Goal: Register for event/course

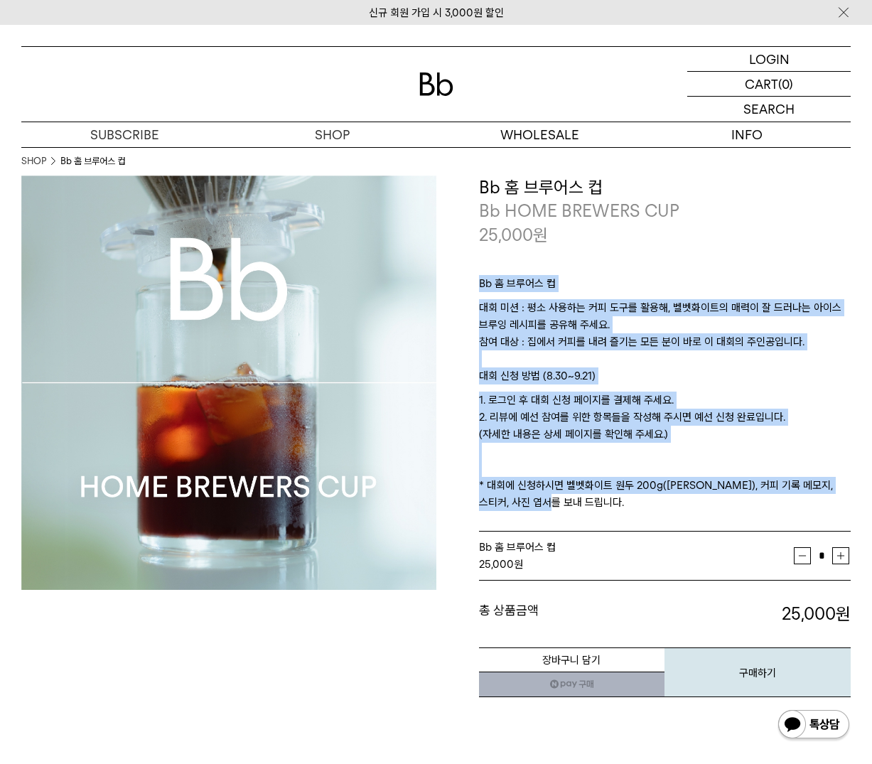
drag, startPoint x: 479, startPoint y: 287, endPoint x: 725, endPoint y: 508, distance: 330.3
click at [751, 503] on div "Bb 홈 브루어스 컵 대회 미션 : 평소 사용하는 커피 도구를 활용해, 벨벳화이트의 매력이 잘 드러나는 아이스 브루잉 레시피를 공유해 주세요.…" at bounding box center [665, 390] width 373 height 286
click at [699, 501] on p "1. 로그인 후 대회 신청 페이지를 결제해 주세요. 2. 리뷰에 예선 참여를 위한 항목들을 작성해 주시면 예선 신청 완료입니다. (자세한 내용…" at bounding box center [665, 451] width 373 height 119
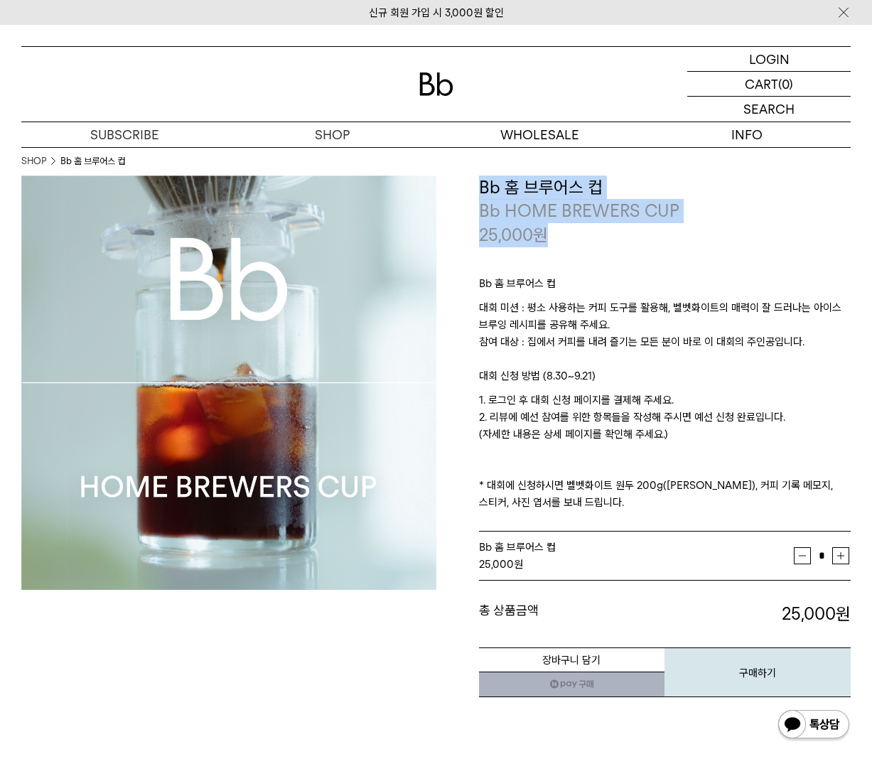
drag, startPoint x: 479, startPoint y: 184, endPoint x: 555, endPoint y: 241, distance: 95.0
click at [555, 241] on div "**********" at bounding box center [665, 212] width 373 height 72
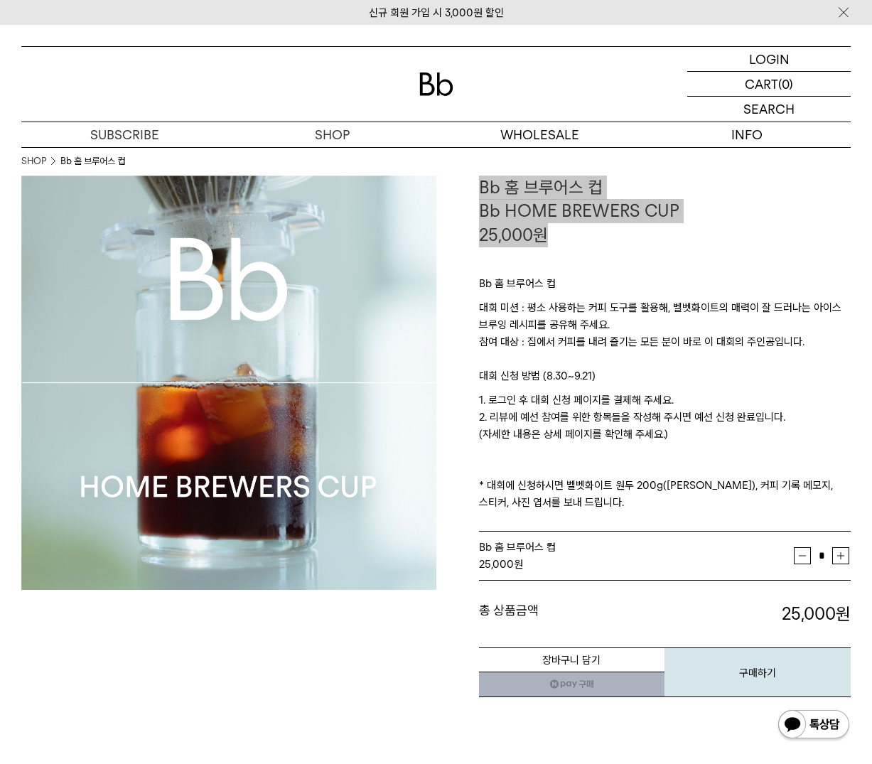
click at [473, 205] on div "**********" at bounding box center [644, 437] width 415 height 523
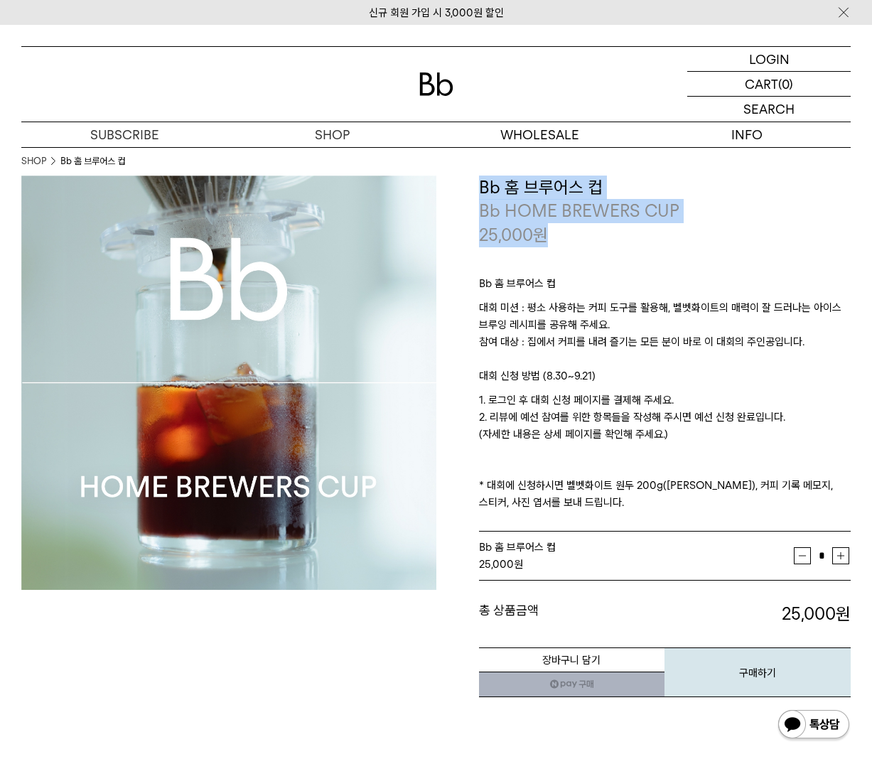
click at [529, 235] on p "25,000 원" at bounding box center [513, 235] width 69 height 24
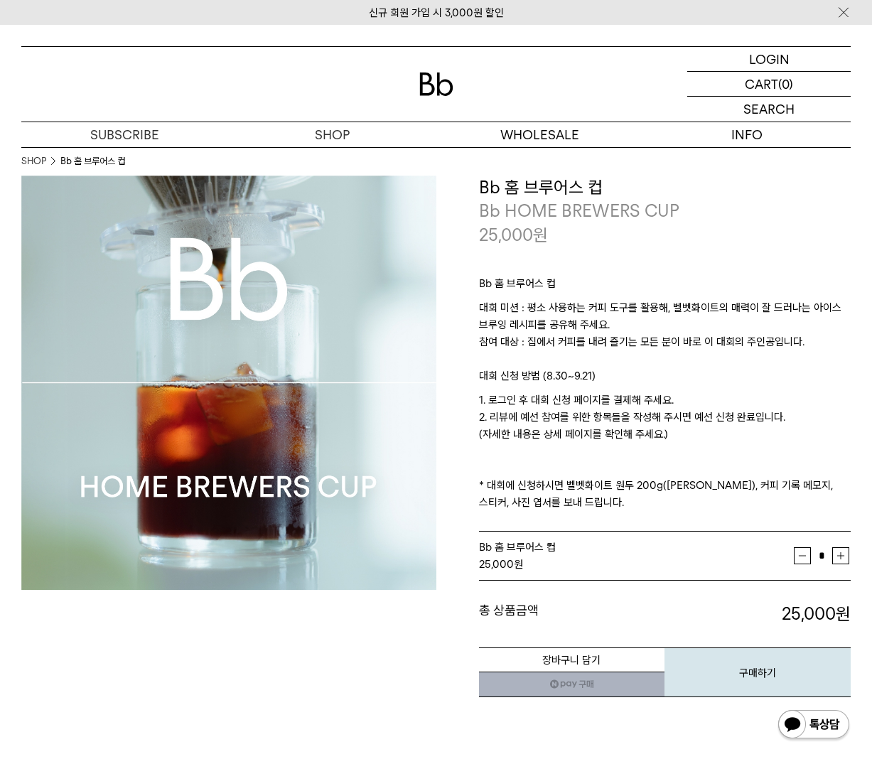
click at [602, 287] on p "Bb 홈 브루어스 컵" at bounding box center [665, 287] width 373 height 24
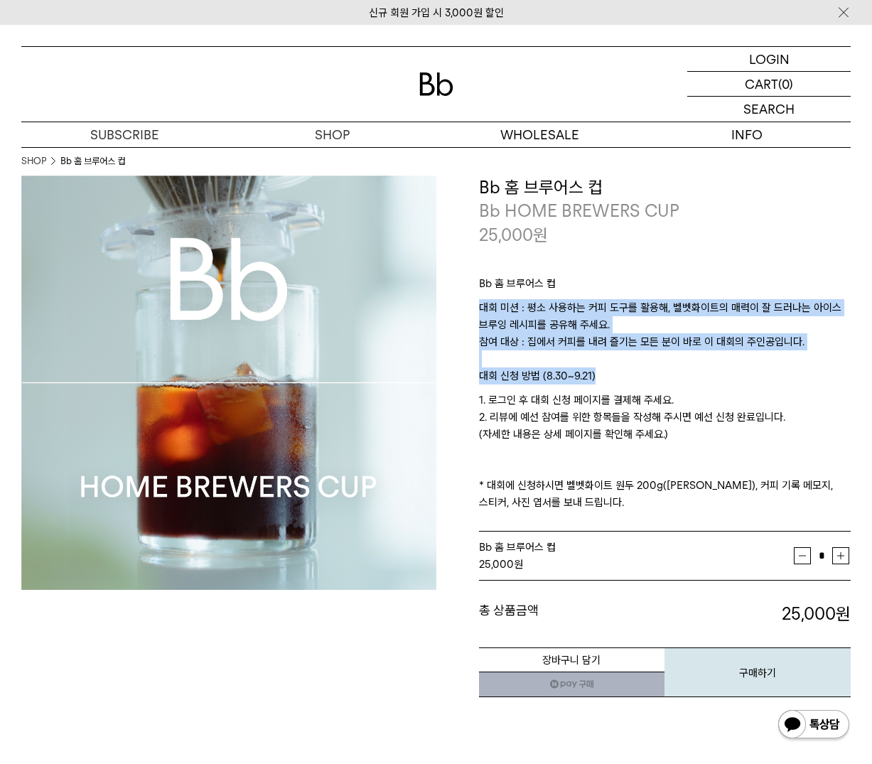
drag, startPoint x: 481, startPoint y: 301, endPoint x: 809, endPoint y: 366, distance: 335.0
click at [809, 366] on div "Bb 홈 브루어스 컵 대회 미션 : 평소 사용하는 커피 도구를 활용해, 벨벳화이트의 매력이 잘 드러나는 아이스 브루잉 레시피를 공유해 주세요.…" at bounding box center [665, 390] width 373 height 286
click at [822, 364] on p "대회 미션 : 평소 사용하는 커피 도구를 활용해, 벨벳화이트의 매력이 잘 드러나는 아이스 브루잉 레시피를 공유해 주세요. 참여 대상 : 집에서…" at bounding box center [665, 333] width 373 height 68
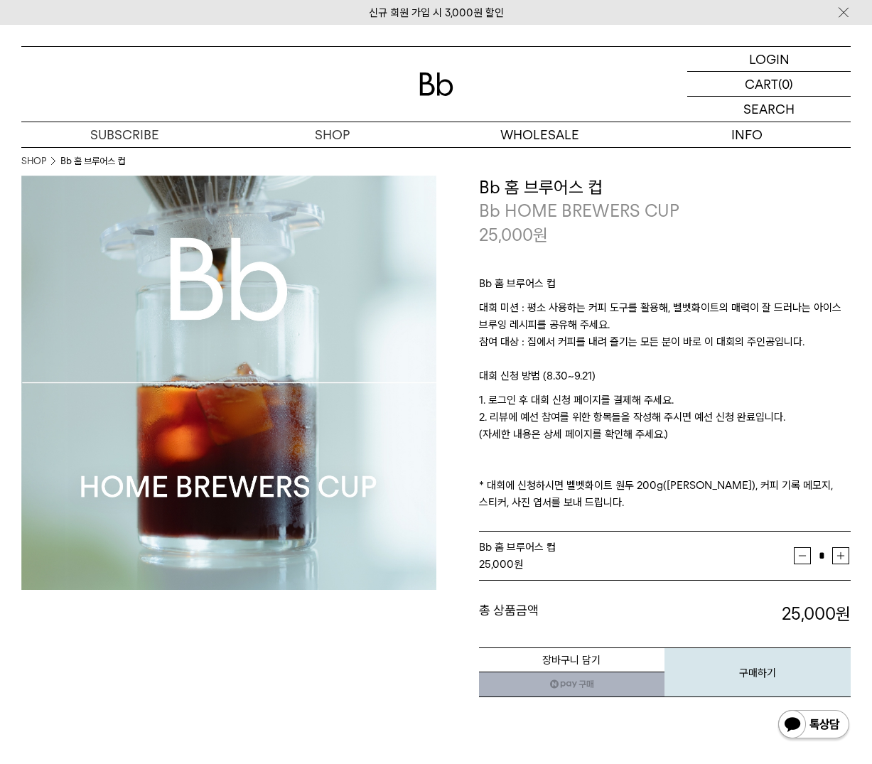
drag, startPoint x: 806, startPoint y: 341, endPoint x: 467, endPoint y: 312, distance: 340.4
click at [467, 312] on div "**********" at bounding box center [644, 437] width 415 height 523
click at [712, 350] on p "대회 미션 : 평소 사용하는 커피 도구를 활용해, 벨벳화이트의 매력이 잘 드러나는 아이스 브루잉 레시피를 공유해 주세요. 참여 대상 : 집에서…" at bounding box center [665, 333] width 373 height 68
drag, startPoint x: 528, startPoint y: 306, endPoint x: 840, endPoint y: 352, distance: 316.2
click at [840, 344] on p "대회 미션 : 평소 사용하는 커피 도구를 활용해, 벨벳화이트의 매력이 잘 드러나는 아이스 브루잉 레시피를 공유해 주세요. 참여 대상 : 집에서…" at bounding box center [665, 333] width 373 height 68
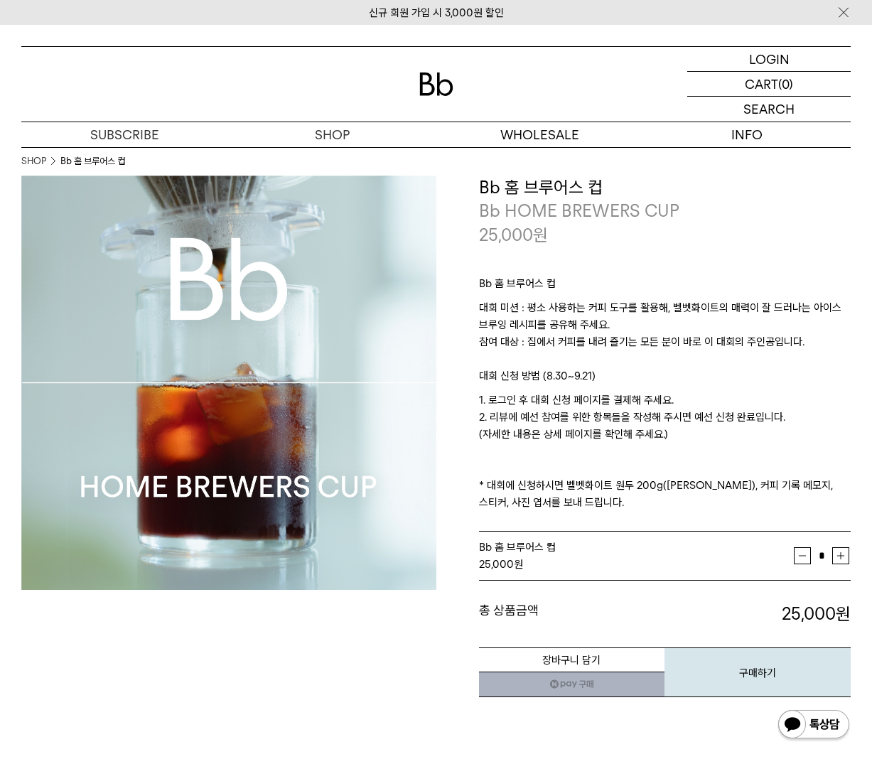
click at [841, 353] on p "대회 미션 : 평소 사용하는 커피 도구를 활용해, 벨벳화이트의 매력이 잘 드러나는 아이스 브루잉 레시피를 공유해 주세요. 참여 대상 : 집에서…" at bounding box center [665, 333] width 373 height 68
